Goal: Transaction & Acquisition: Purchase product/service

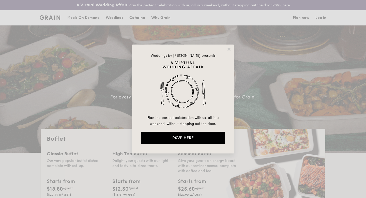
select select
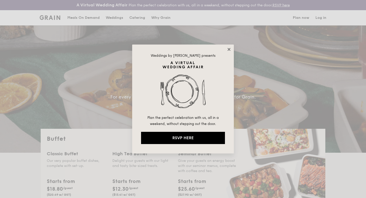
click at [231, 50] on icon at bounding box center [229, 49] width 5 height 5
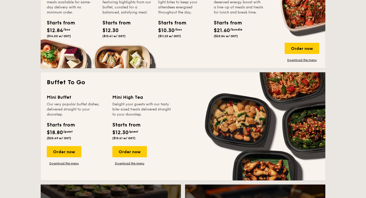
scroll to position [283, 0]
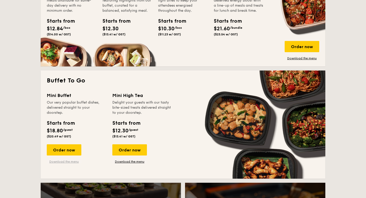
click at [65, 161] on link "Download the menu" at bounding box center [64, 161] width 35 height 4
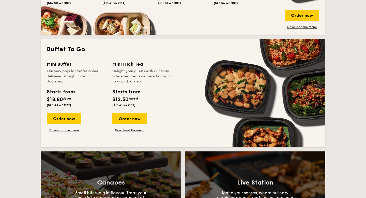
scroll to position [314, 0]
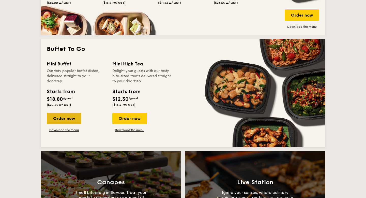
click at [68, 120] on div "Order now" at bounding box center [64, 118] width 35 height 11
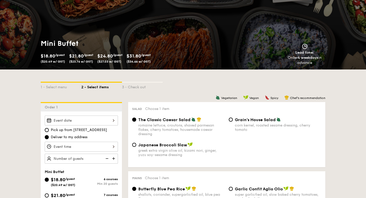
scroll to position [53, 0]
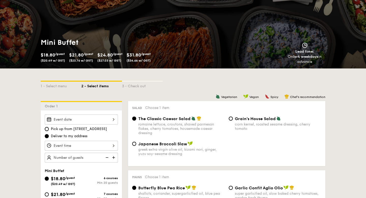
click at [112, 120] on div at bounding box center [81, 119] width 73 height 10
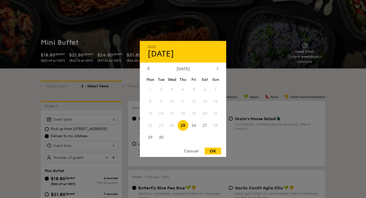
click at [218, 69] on icon at bounding box center [218, 68] width 2 height 3
click at [148, 67] on icon at bounding box center [149, 68] width 2 height 3
click at [217, 68] on icon at bounding box center [218, 68] width 2 height 3
select select
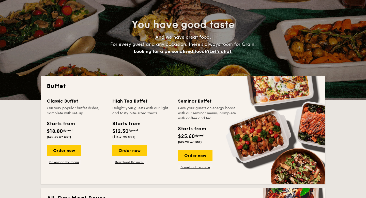
scroll to position [768, 0]
